Goal: Transaction & Acquisition: Subscribe to service/newsletter

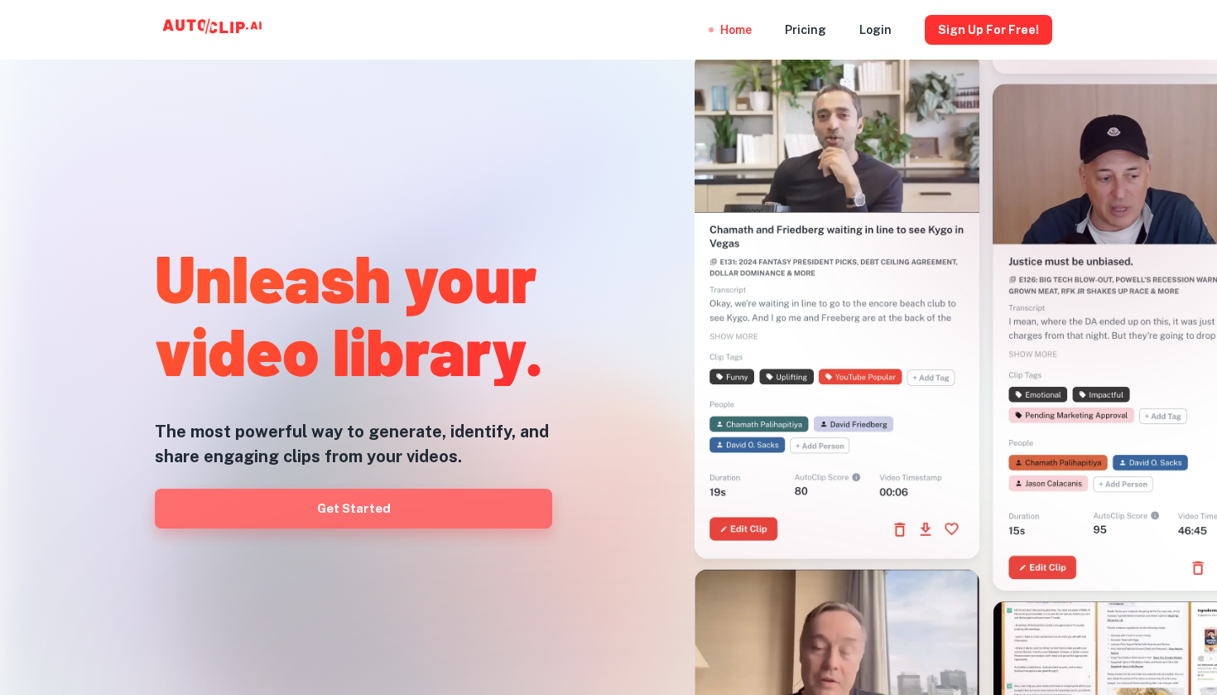
click at [403, 517] on link "Get Started" at bounding box center [353, 508] width 397 height 40
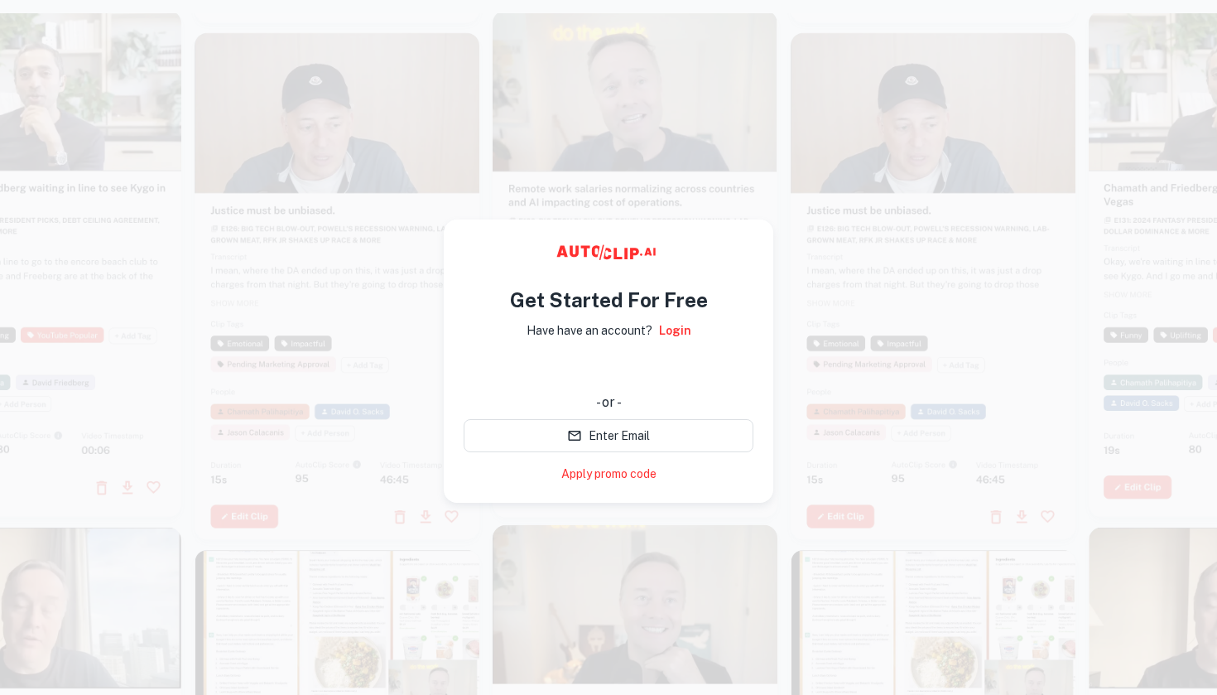
click at [628, 368] on div "使用 Google 帳戶登入。在新分頁中開啟" at bounding box center [609, 369] width 290 height 36
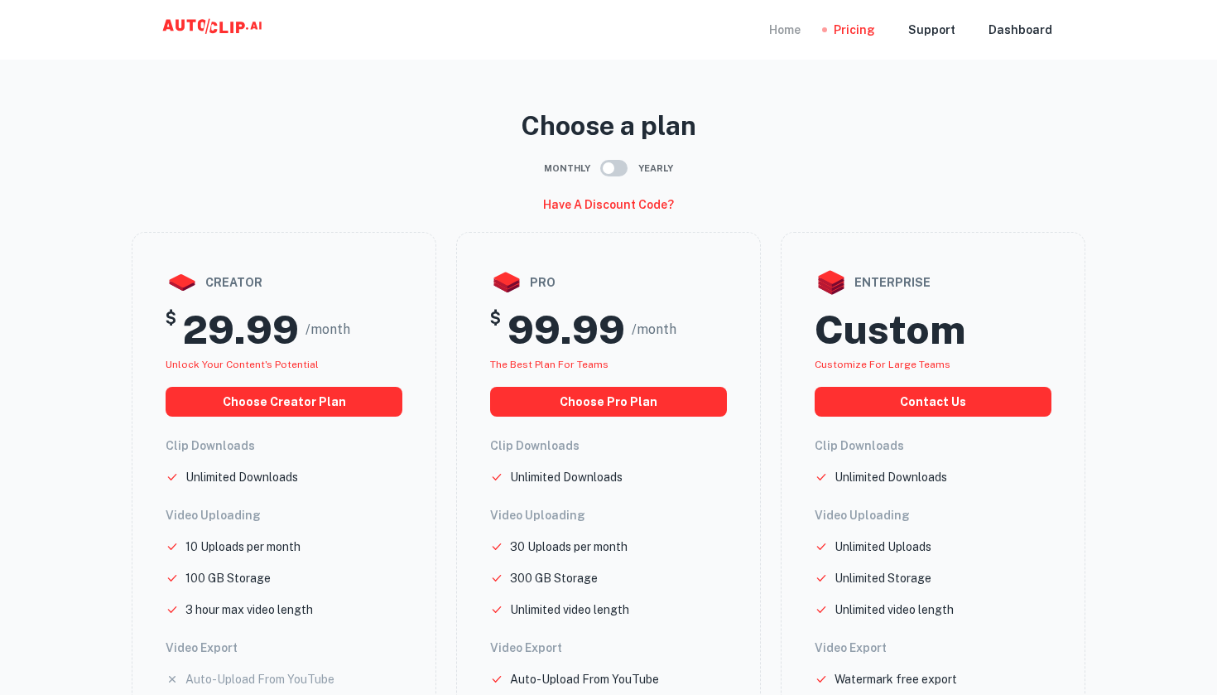
click at [796, 27] on div "Home" at bounding box center [784, 30] width 31 height 60
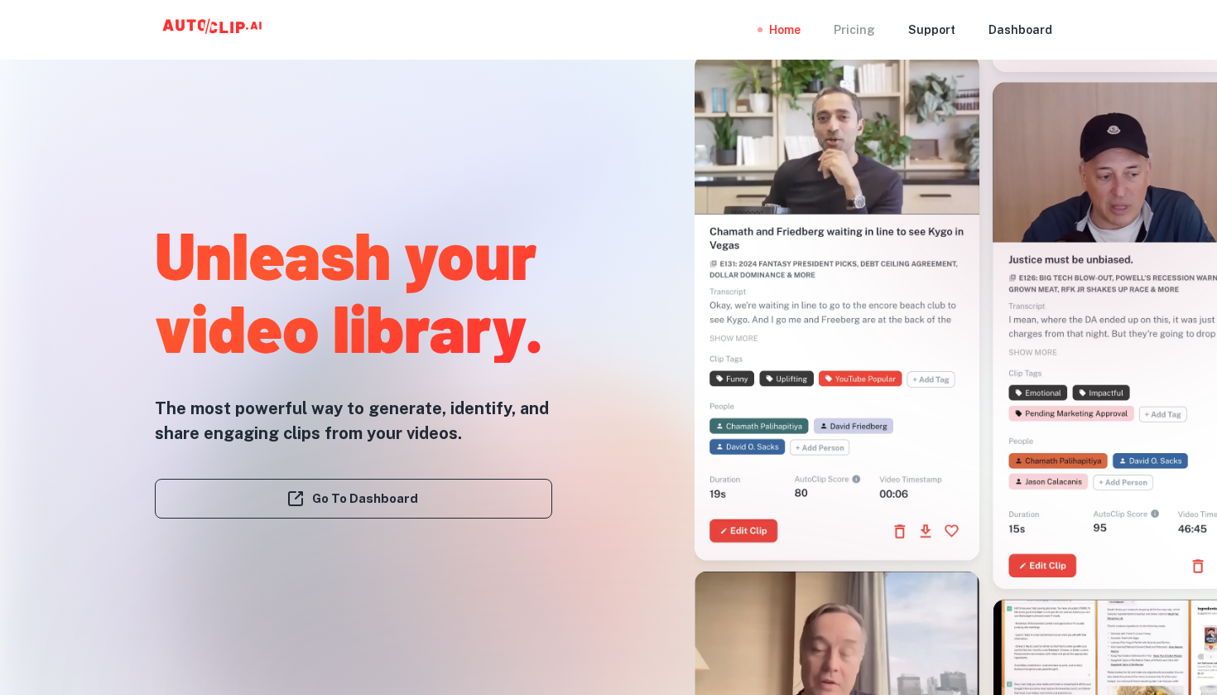
click at [865, 27] on div "Pricing" at bounding box center [854, 30] width 41 height 60
